Goal: Browse casually: Explore the website without a specific task or goal

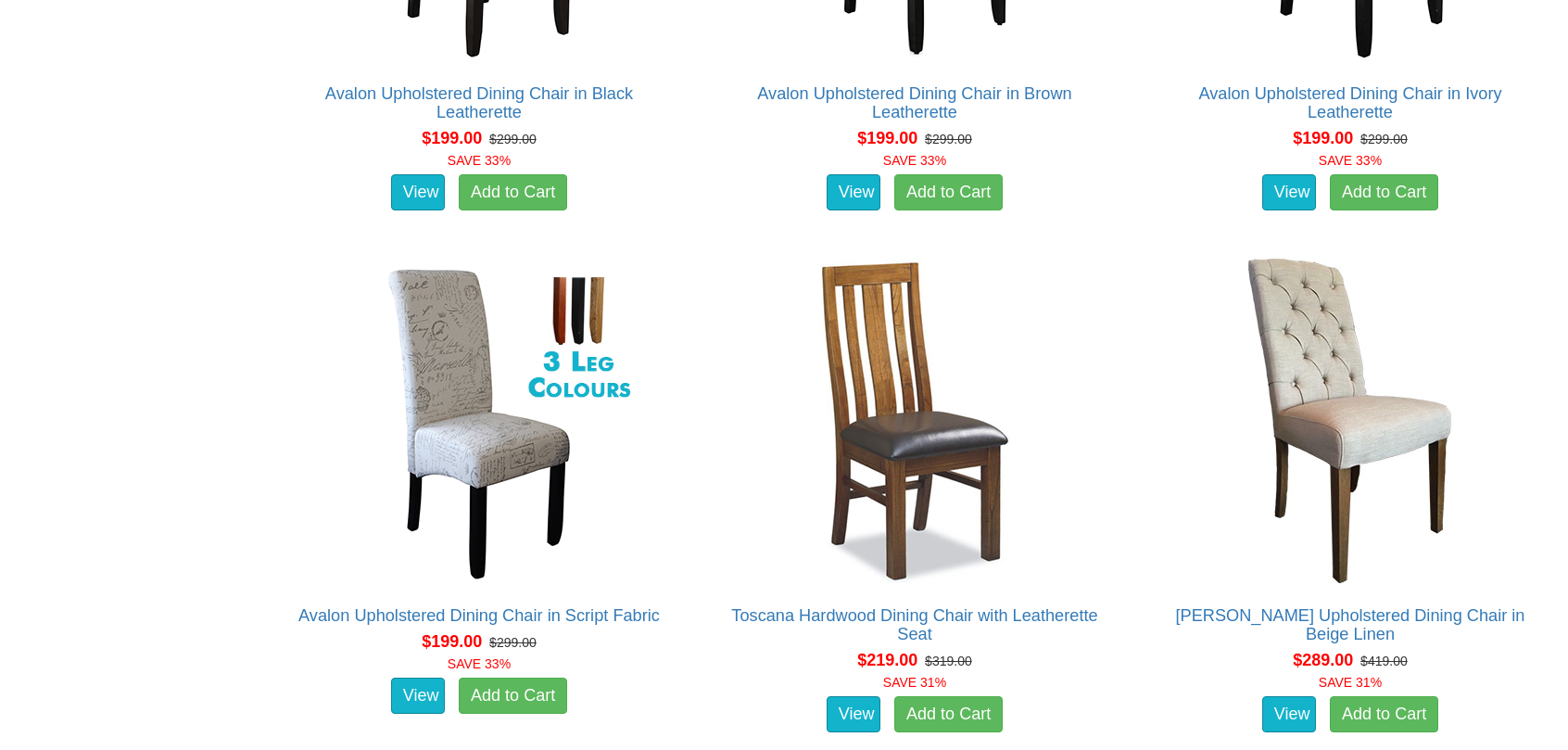
scroll to position [1793, 0]
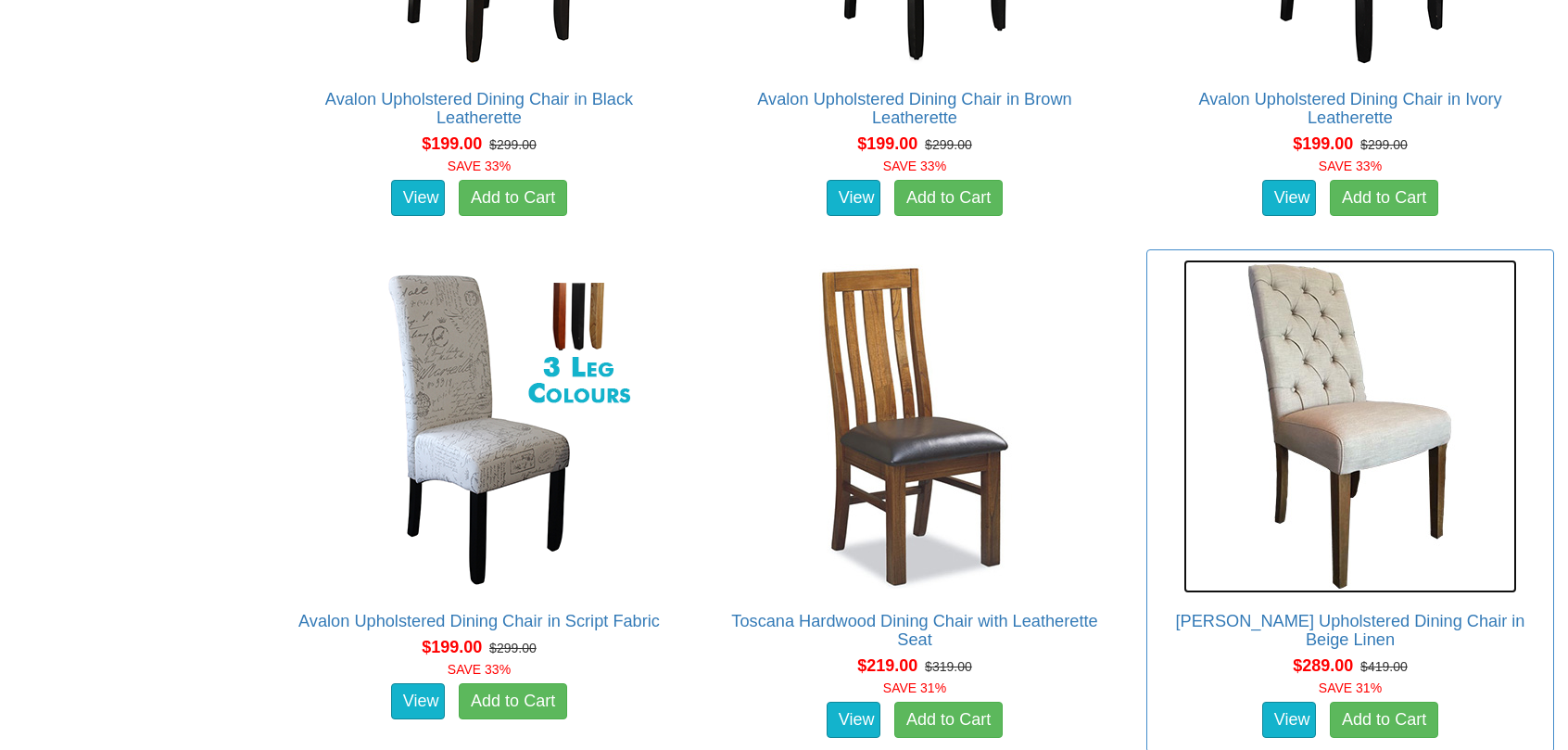
click at [1338, 404] on img at bounding box center [1350, 426] width 334 height 334
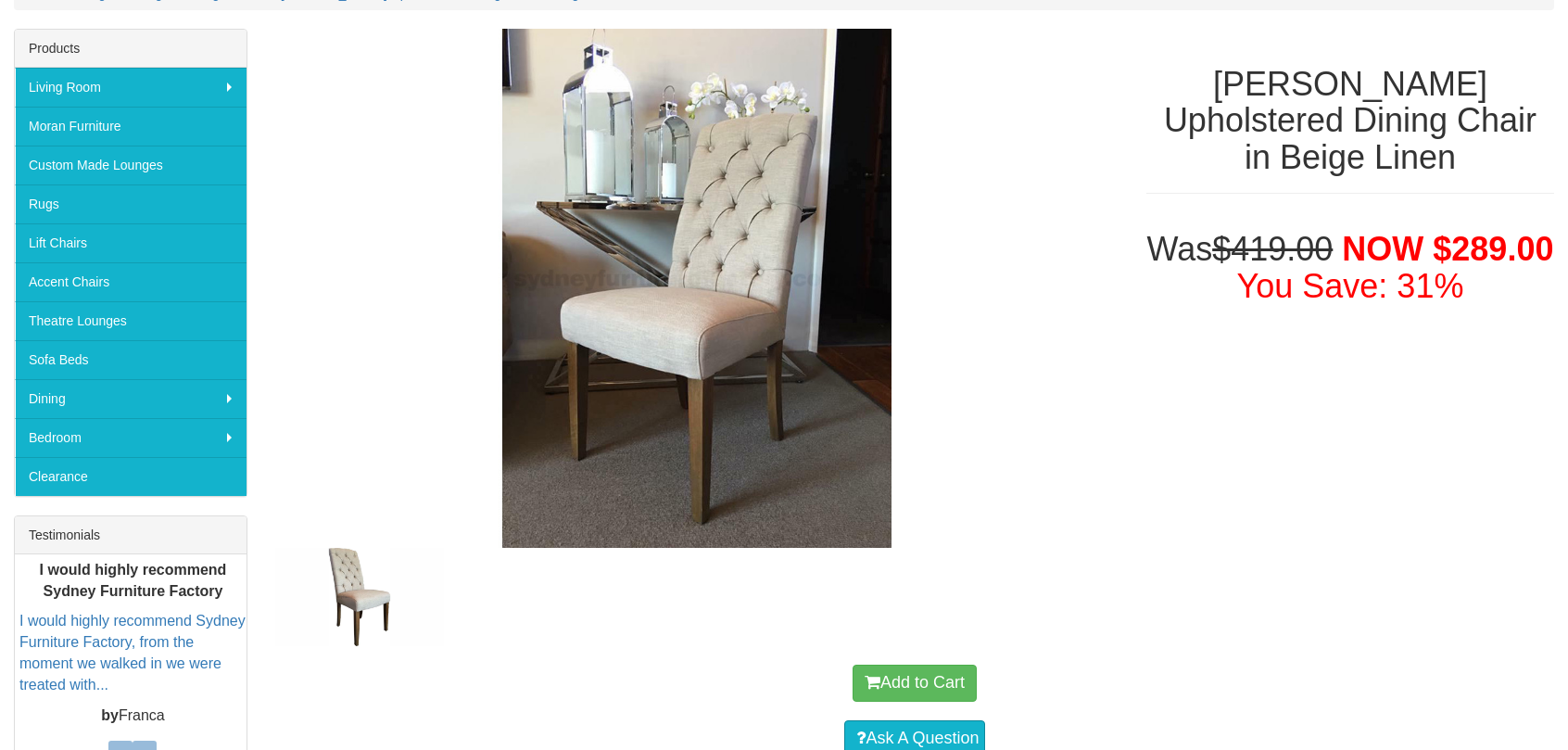
scroll to position [247, 0]
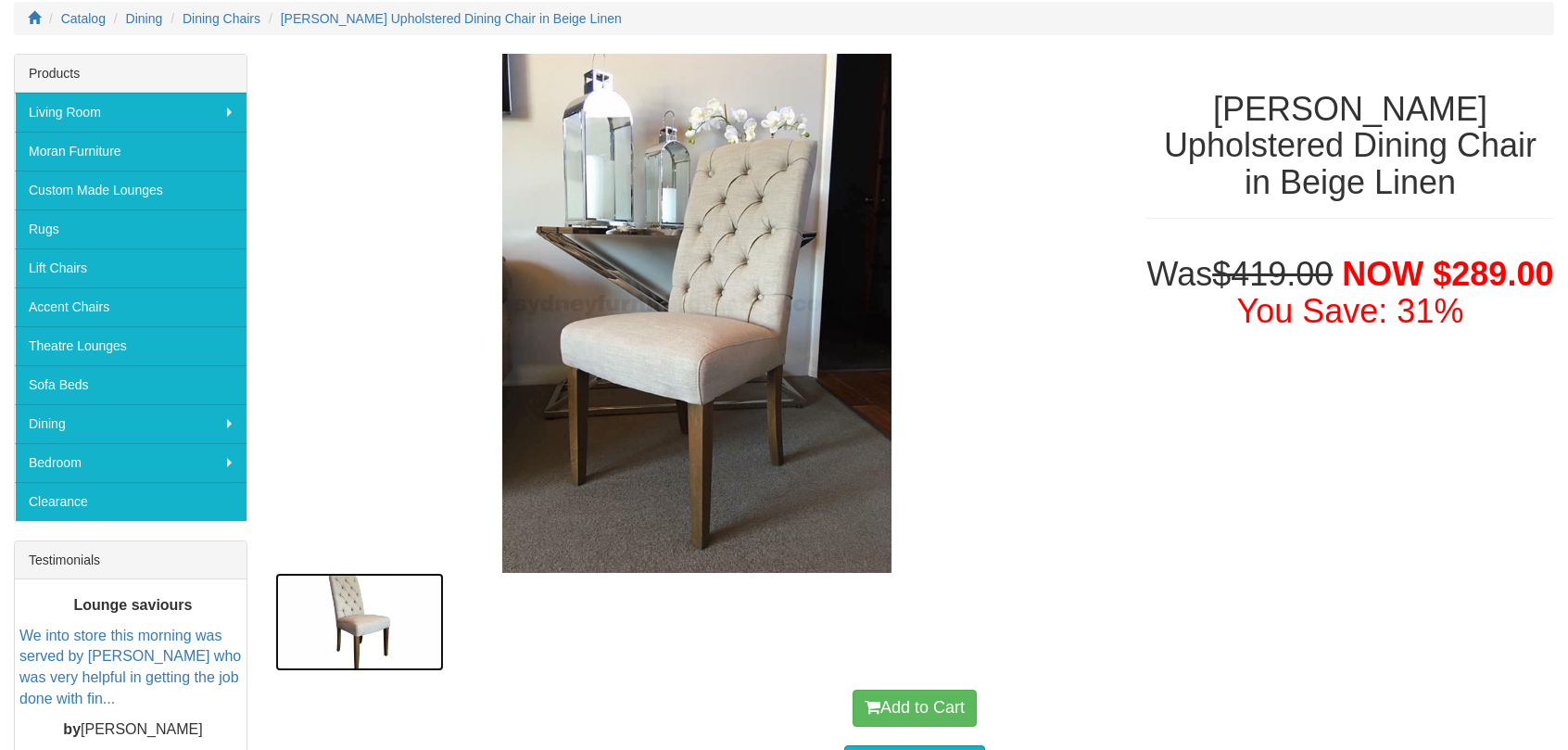
click at [376, 613] on img at bounding box center [359, 622] width 168 height 98
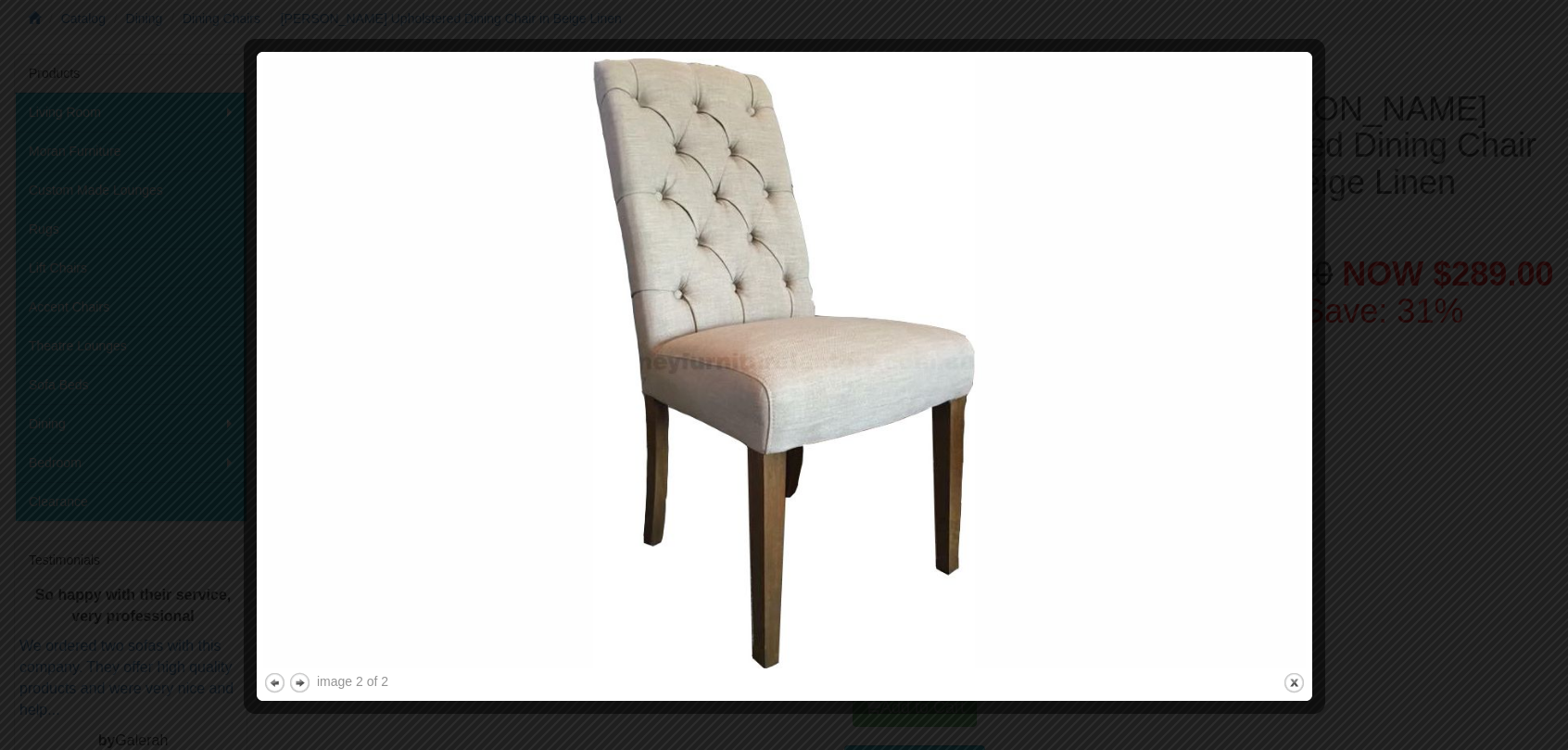
click at [1377, 45] on div at bounding box center [784, 375] width 1568 height 750
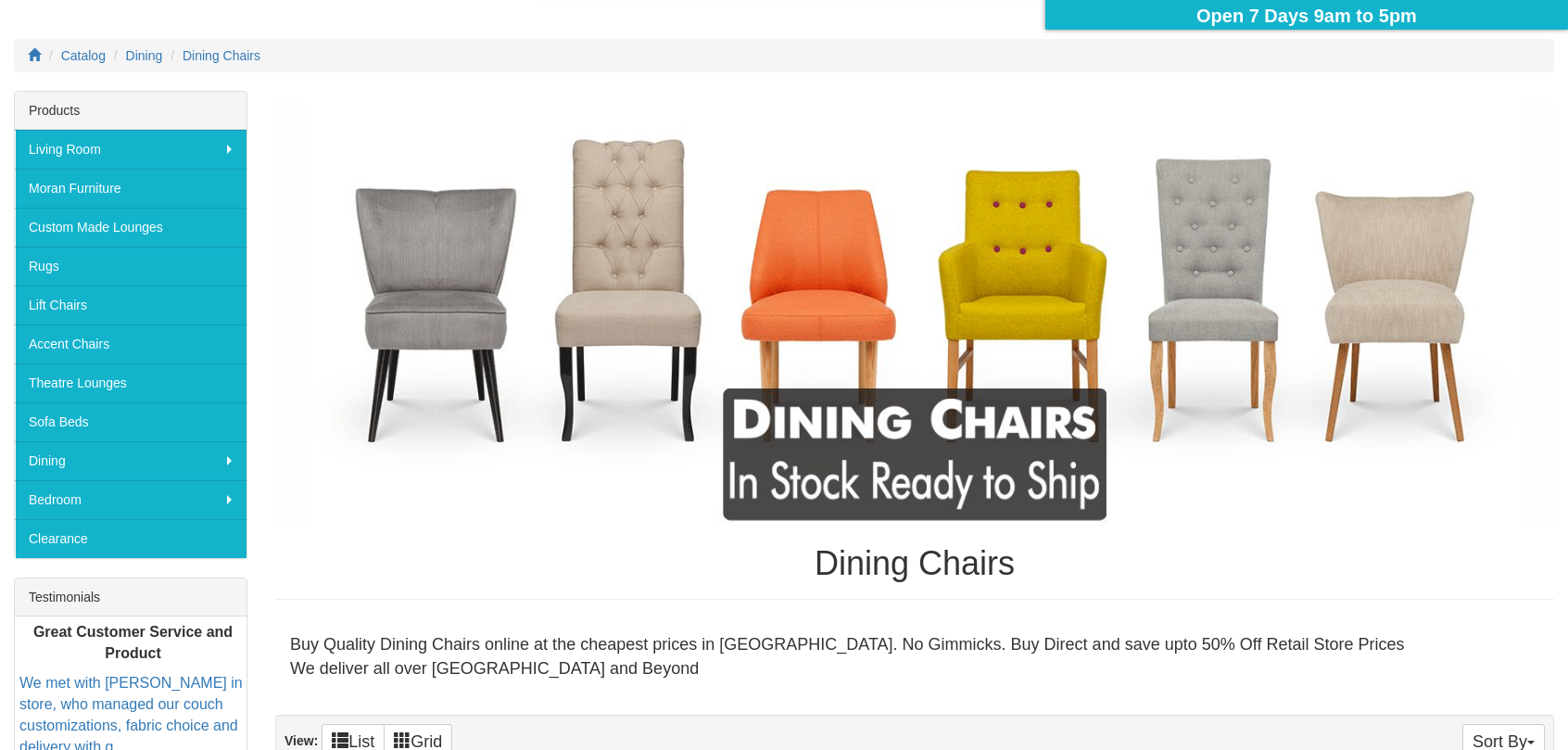
scroll to position [185, 0]
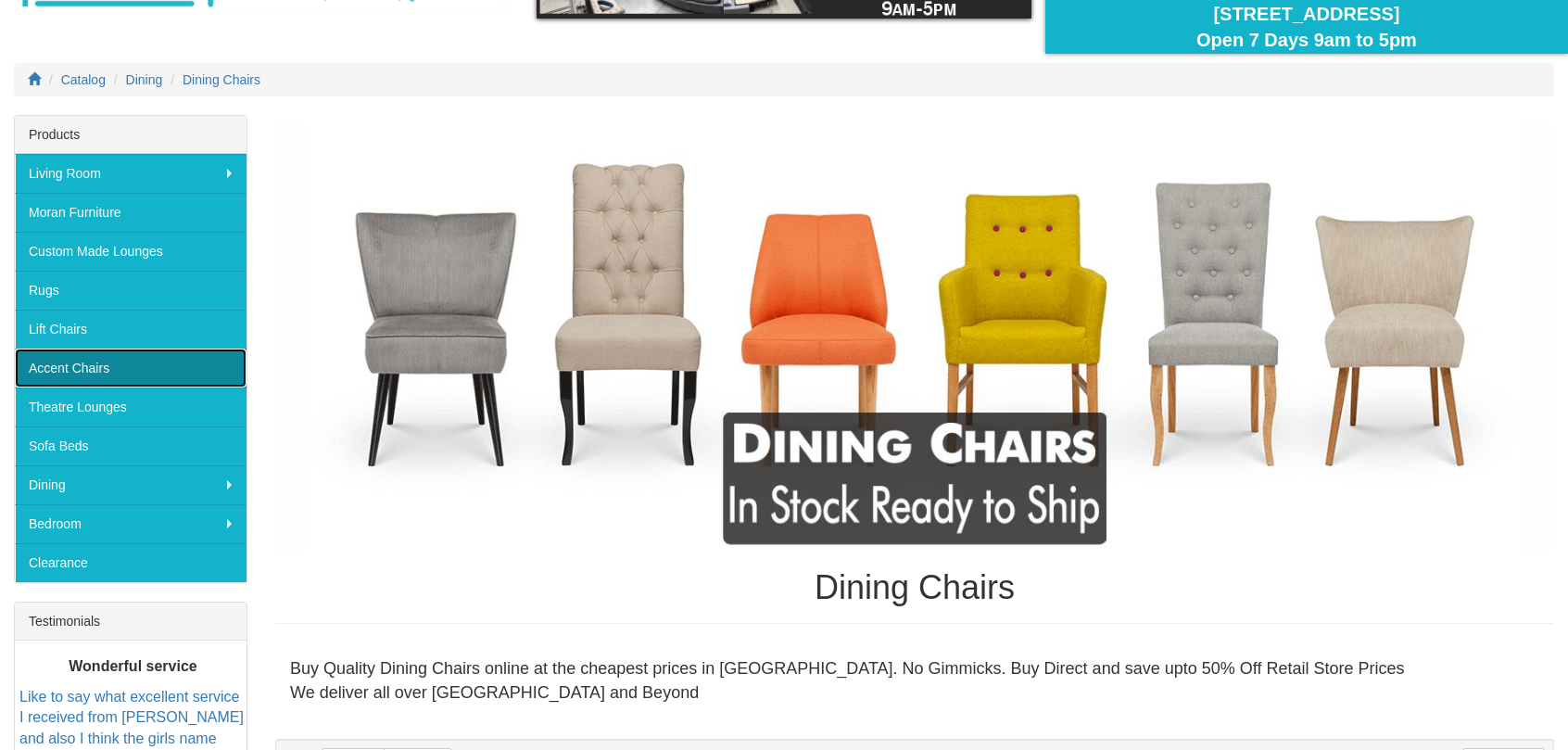
click at [75, 365] on link "Accent Chairs" at bounding box center [131, 368] width 231 height 39
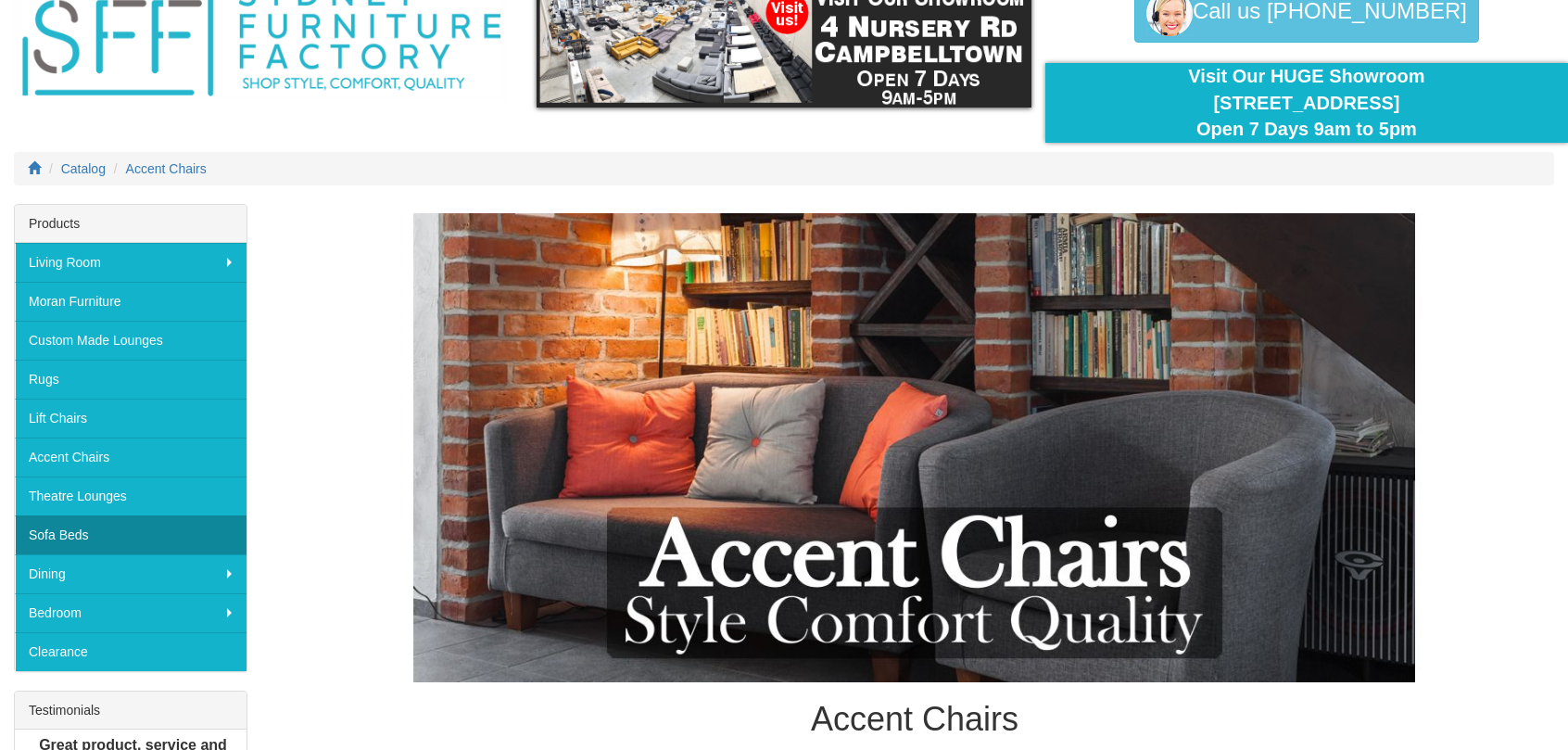
scroll to position [123, 0]
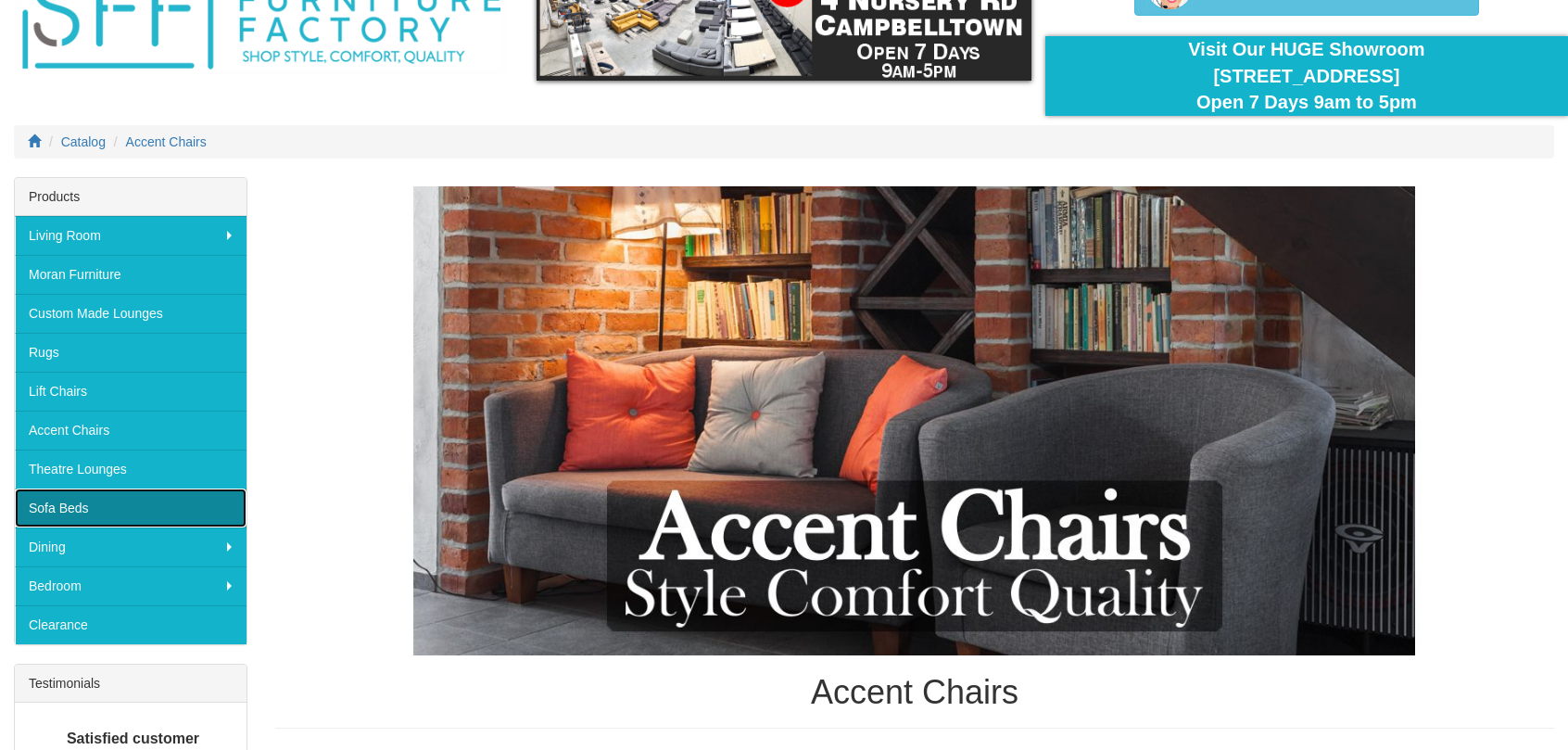
click at [66, 505] on link "Sofa Beds" at bounding box center [131, 507] width 231 height 39
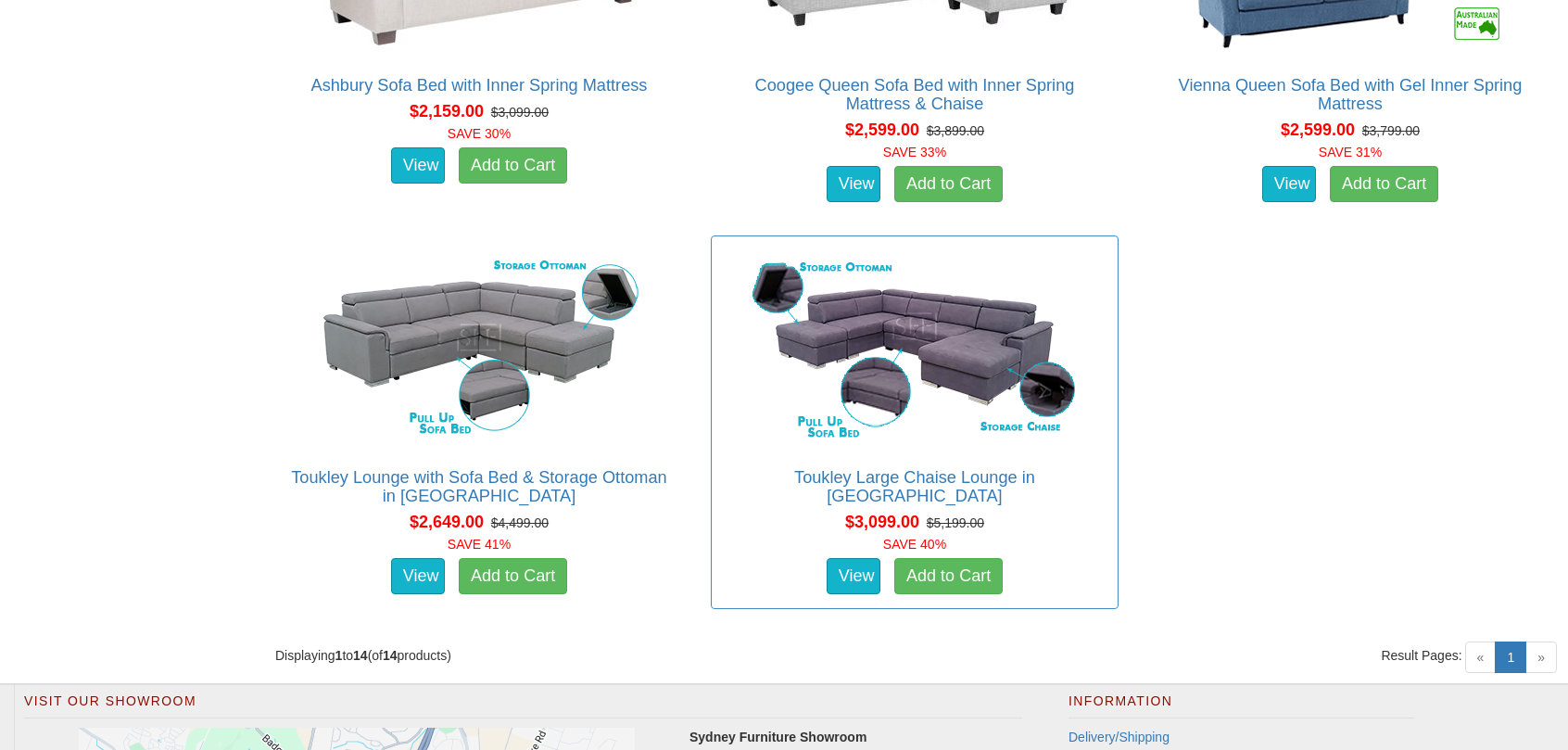
scroll to position [2720, 0]
